Goal: Obtain resource: Obtain resource

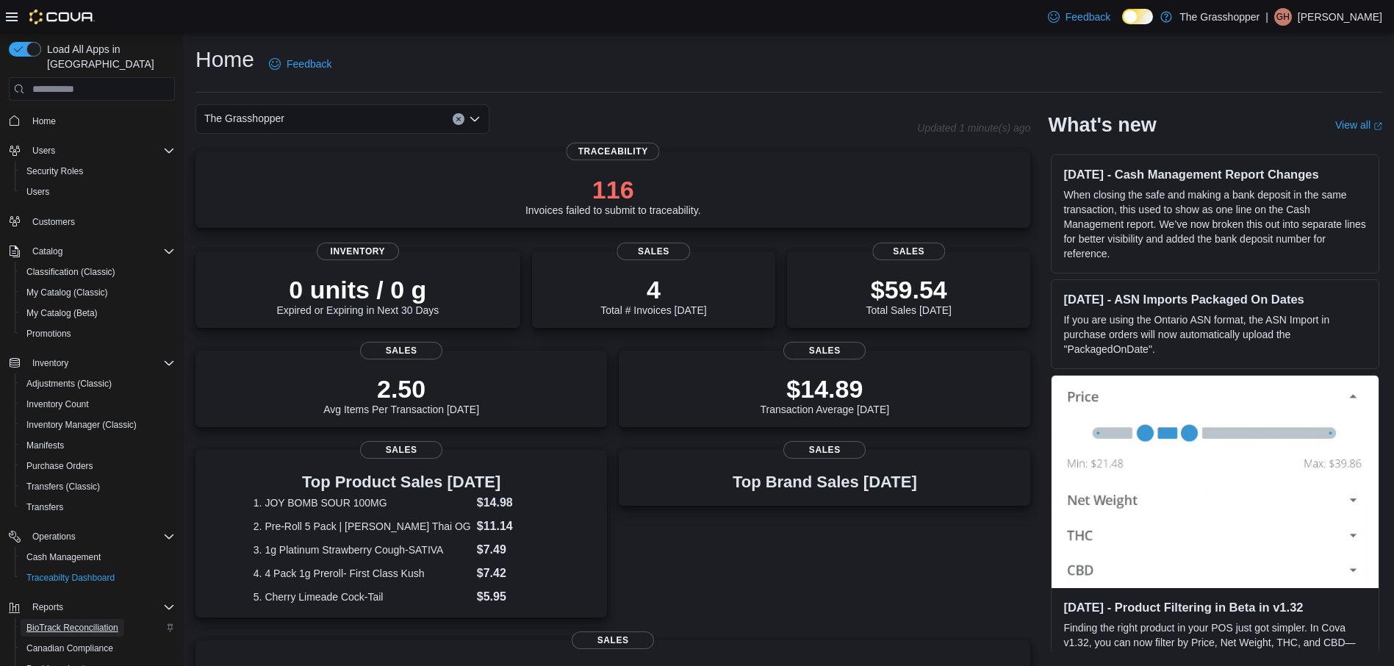
click at [71, 619] on span "BioTrack Reconciliation" at bounding box center [72, 628] width 92 height 18
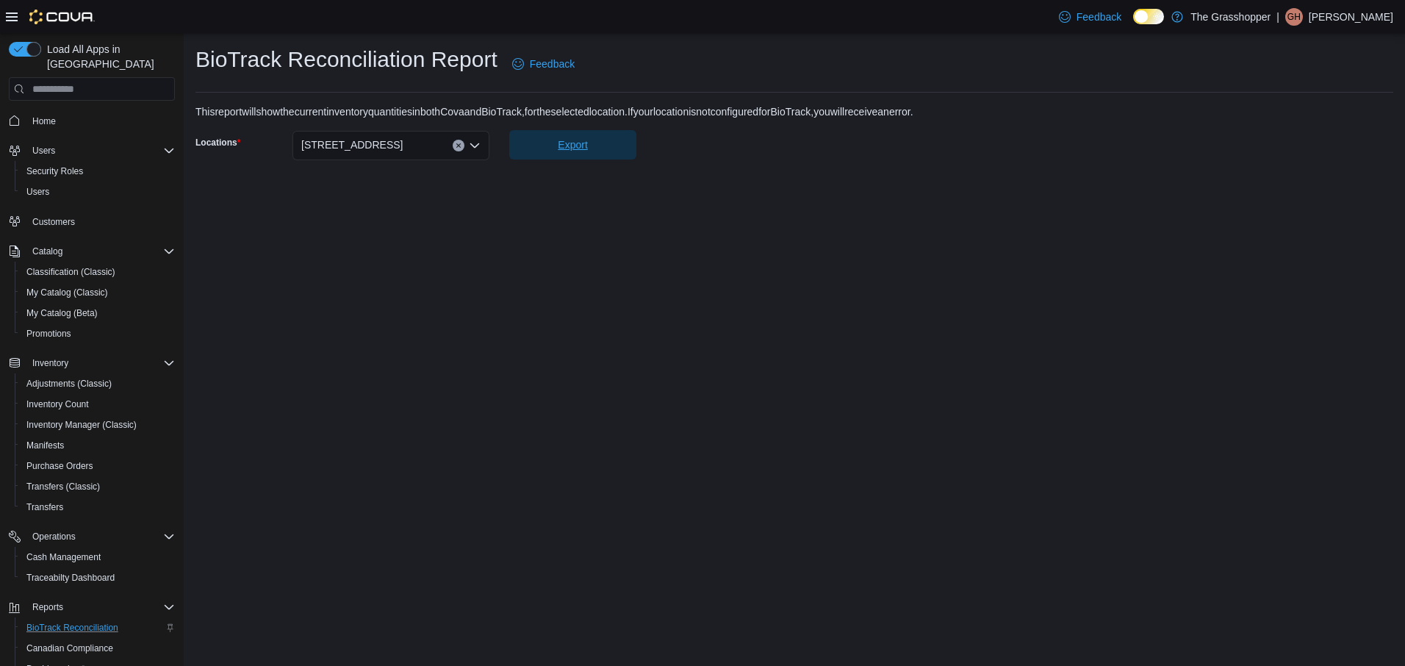
click at [574, 146] on span "Export" at bounding box center [572, 144] width 29 height 15
click at [33, 115] on span "Home" at bounding box center [44, 121] width 24 height 12
